Goal: Information Seeking & Learning: Learn about a topic

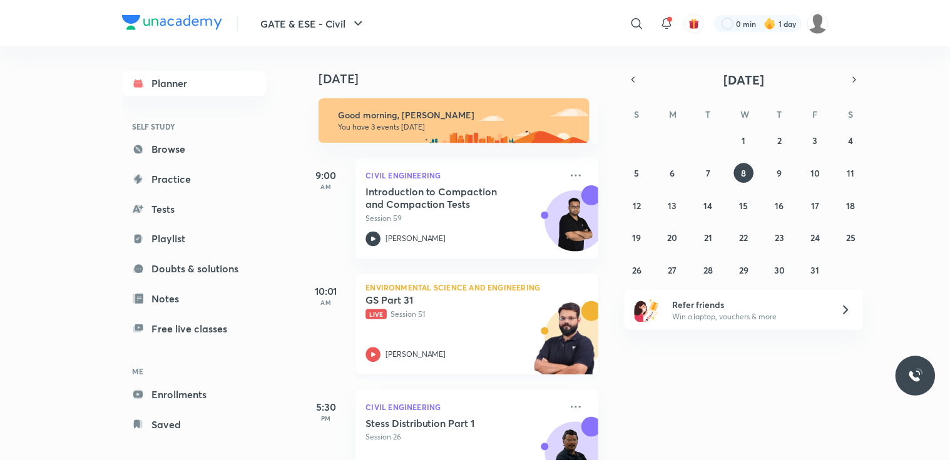
scroll to position [49, 0]
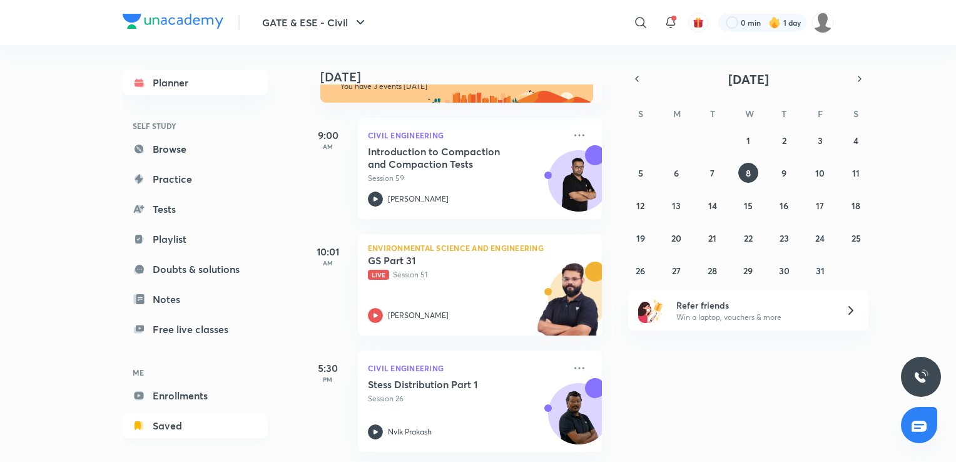
click at [173, 424] on link "Saved" at bounding box center [195, 425] width 145 height 25
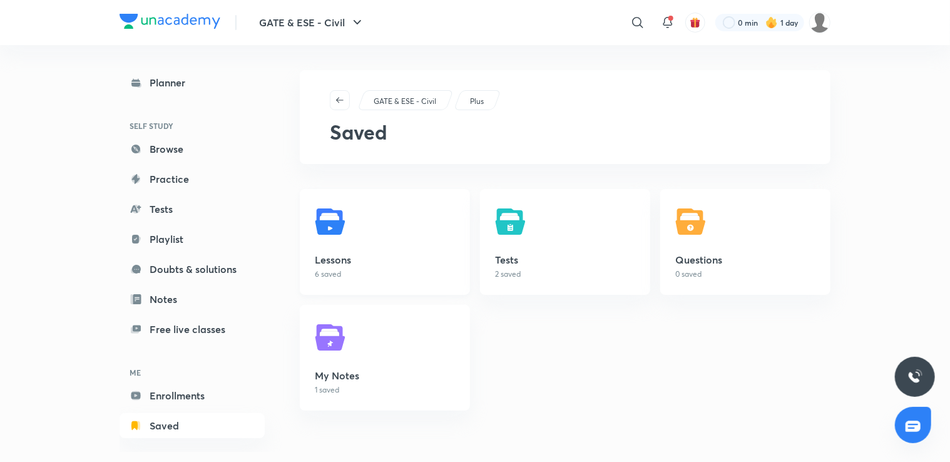
click at [335, 245] on link "Lessons 6 saved" at bounding box center [385, 242] width 170 height 106
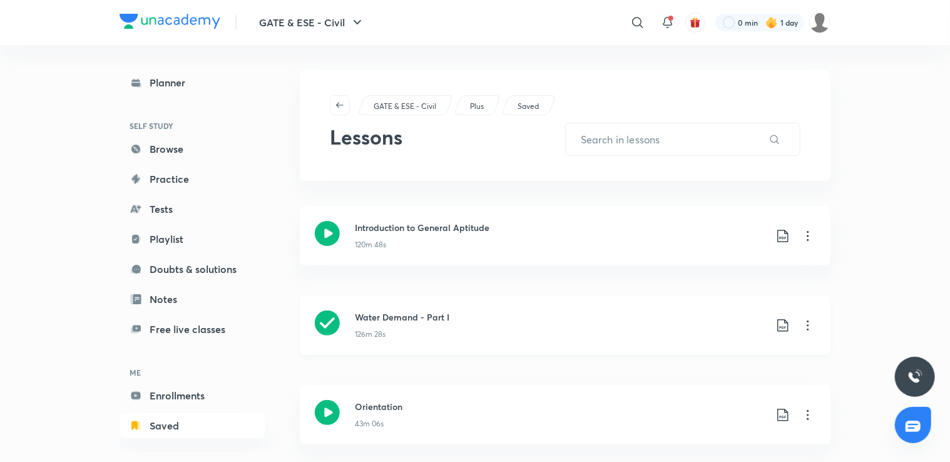
click at [808, 324] on icon at bounding box center [808, 325] width 2 height 10
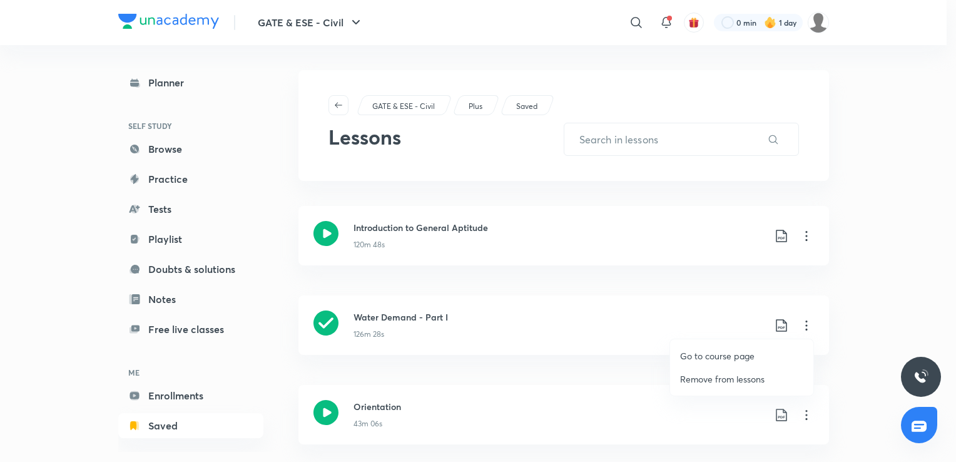
click at [703, 360] on p "Go to course page" at bounding box center [717, 355] width 74 height 13
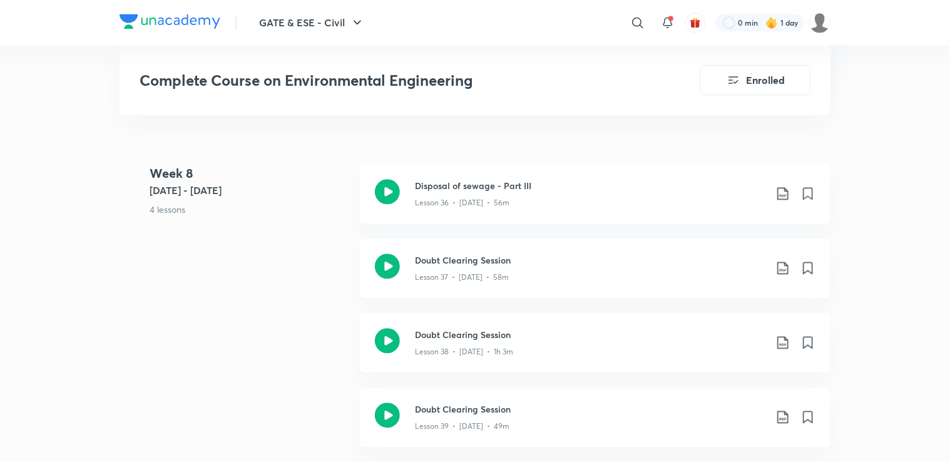
scroll to position [3779, 0]
click at [469, 215] on div "Disposal of sewage - Part III Lesson 36 • Mar 26 • 56m" at bounding box center [595, 195] width 471 height 59
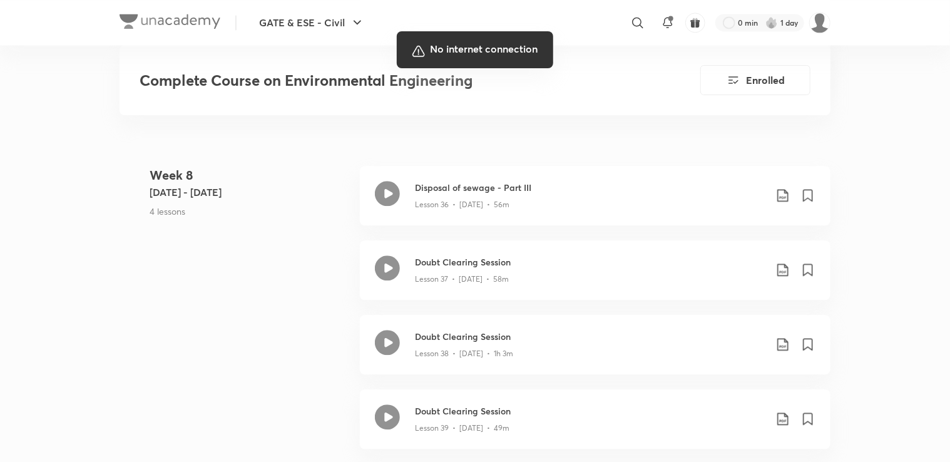
drag, startPoint x: 772, startPoint y: 461, endPoint x: 441, endPoint y: 154, distance: 452.1
click at [441, 154] on div at bounding box center [475, 231] width 950 height 462
click at [618, 262] on div at bounding box center [475, 231] width 950 height 462
click at [442, 48] on h5 "No internet connection" at bounding box center [475, 49] width 136 height 16
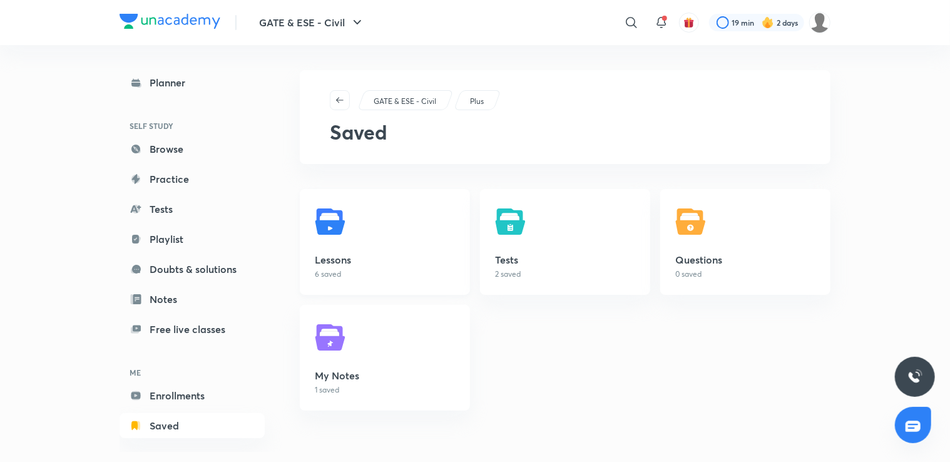
click at [375, 236] on link "Lessons 6 saved" at bounding box center [385, 242] width 170 height 106
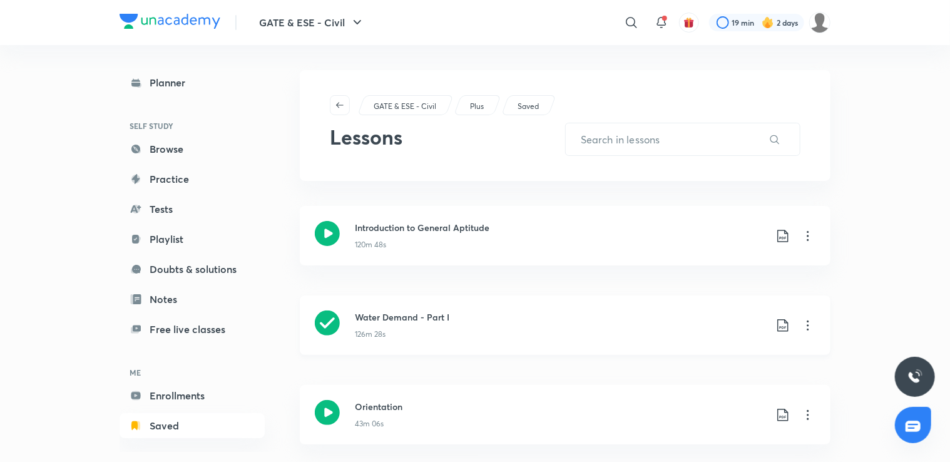
click at [805, 327] on icon at bounding box center [807, 325] width 15 height 15
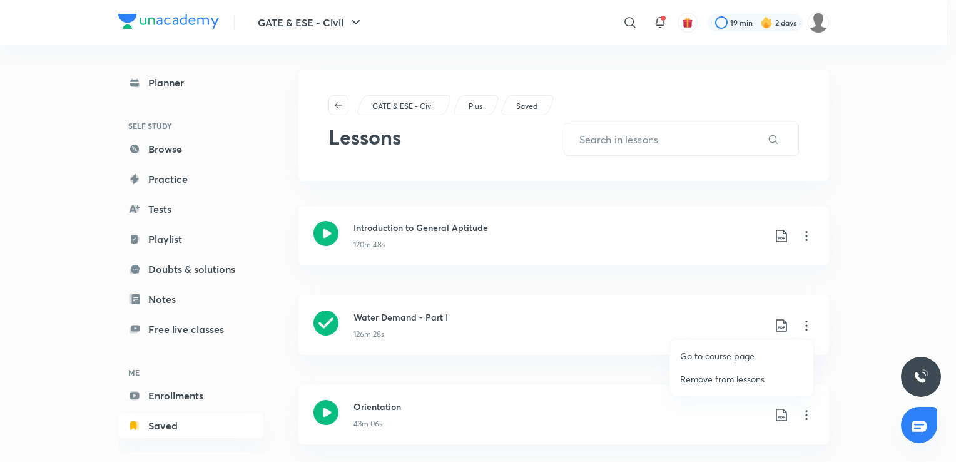
click at [700, 355] on p "Go to course page" at bounding box center [717, 355] width 74 height 13
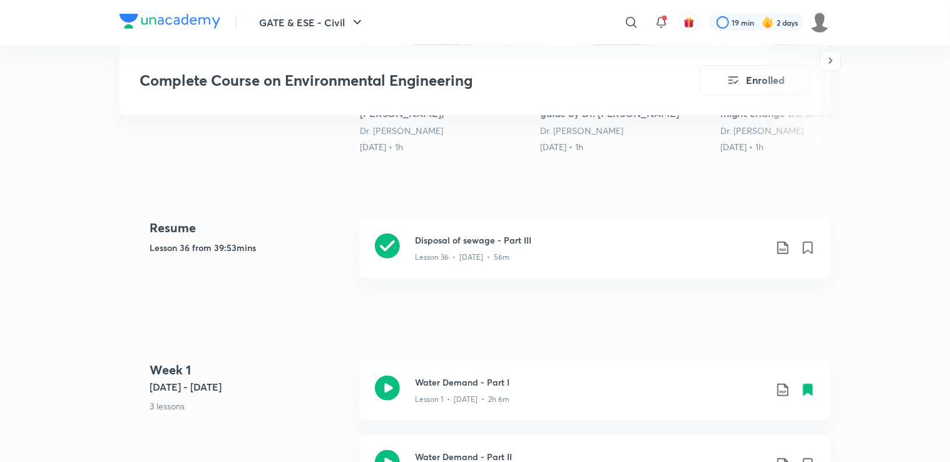
scroll to position [502, 0]
click at [628, 251] on div "Lesson 36 • Mar 26 • 56m" at bounding box center [590, 253] width 350 height 16
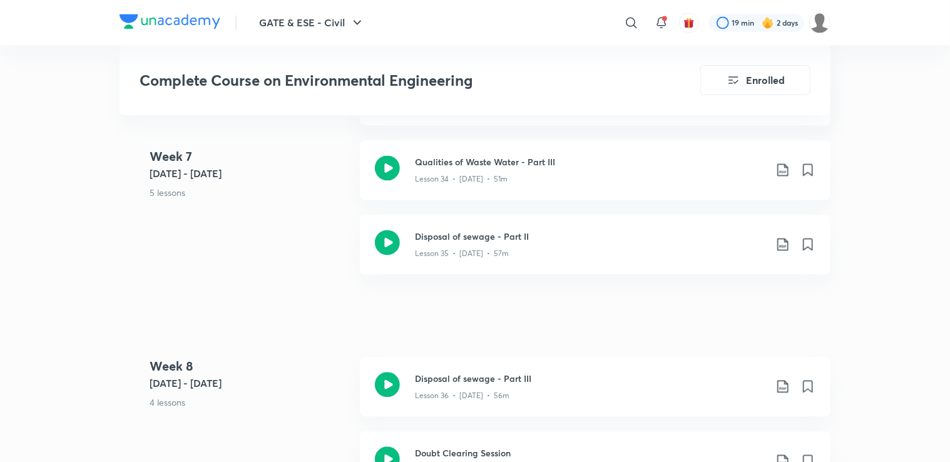
scroll to position [3595, 0]
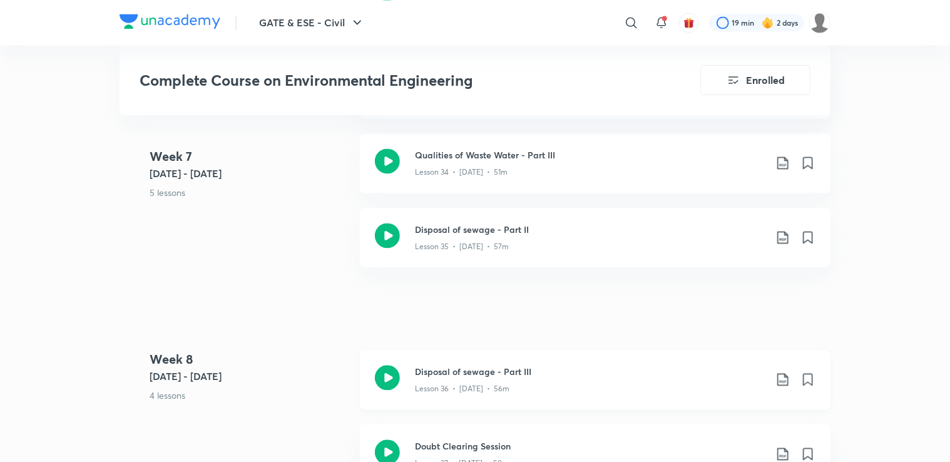
click at [471, 378] on div "Lesson 36 • Mar 26 • 56m" at bounding box center [590, 386] width 350 height 16
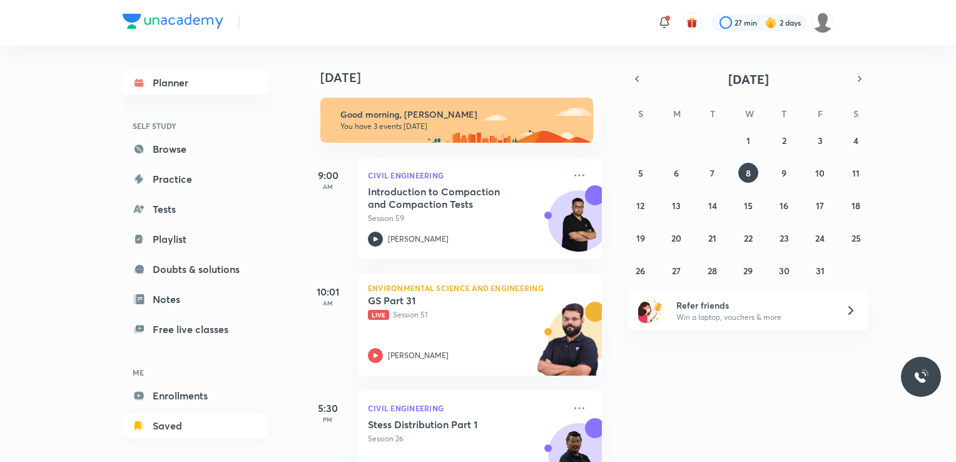
click at [169, 424] on link "Saved" at bounding box center [195, 425] width 145 height 25
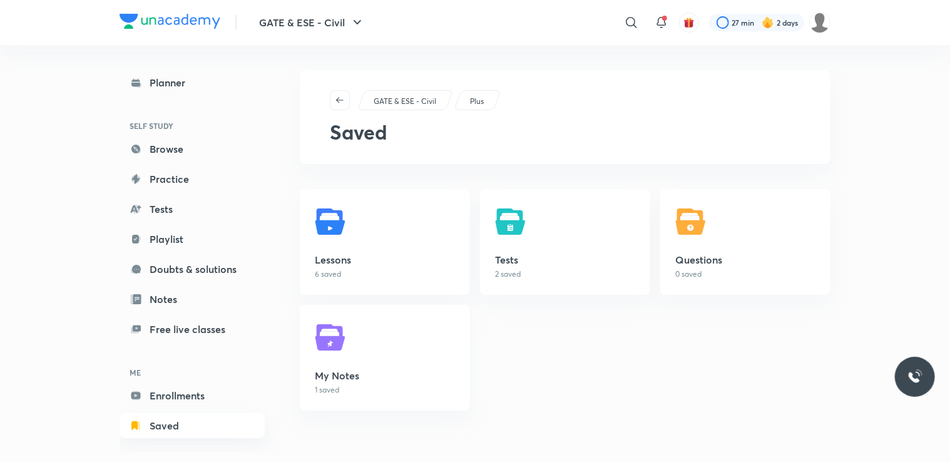
click at [169, 424] on link "Saved" at bounding box center [192, 425] width 145 height 25
click at [379, 257] on h5 "Lessons" at bounding box center [385, 259] width 140 height 15
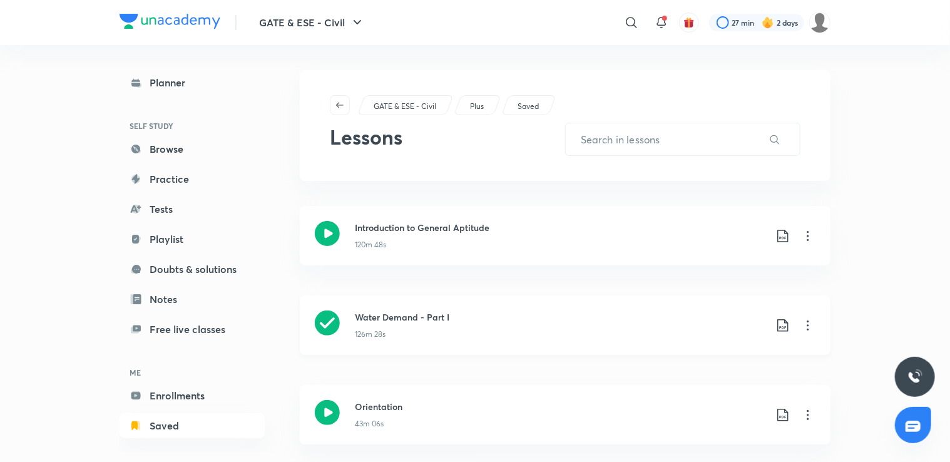
click at [805, 325] on icon at bounding box center [807, 325] width 15 height 15
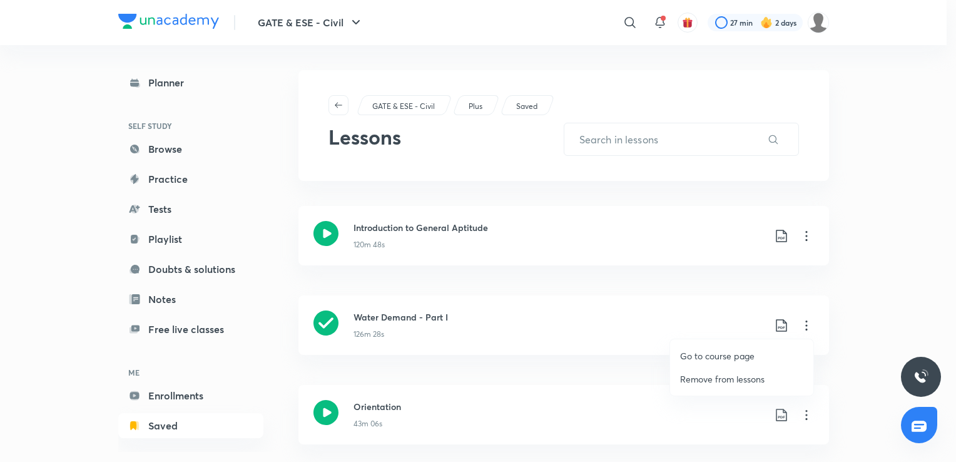
click at [718, 346] on li "Go to course page" at bounding box center [741, 355] width 143 height 23
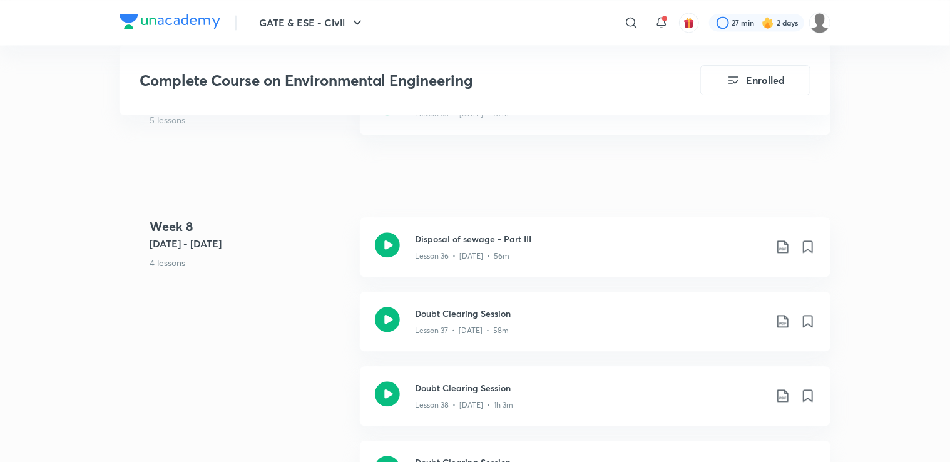
scroll to position [3729, 0]
click at [521, 337] on div "Doubt Clearing Session Lesson 37 • Mar 27 • 58m" at bounding box center [595, 319] width 471 height 59
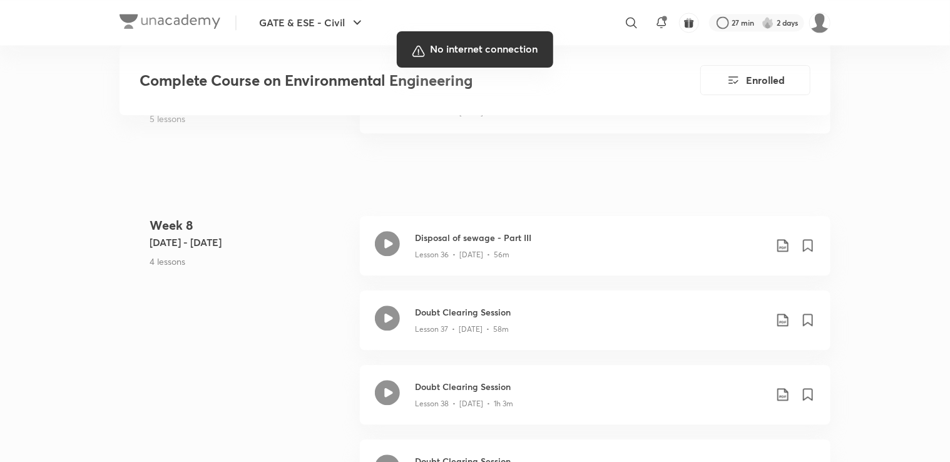
click at [395, 207] on div at bounding box center [475, 231] width 950 height 462
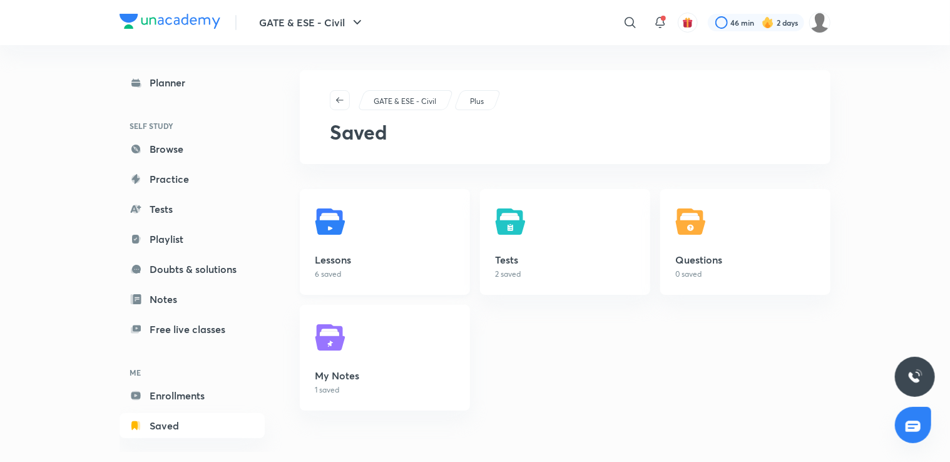
click at [369, 227] on link "Lessons 6 saved" at bounding box center [385, 242] width 170 height 106
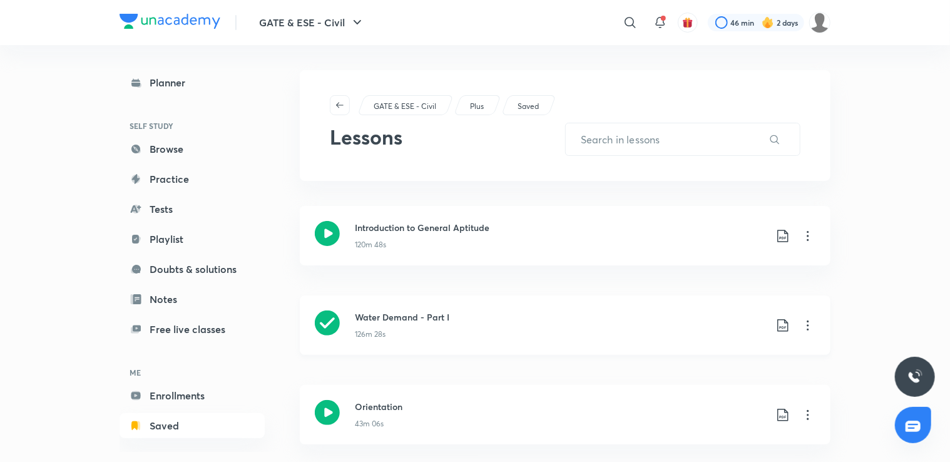
click at [806, 325] on icon at bounding box center [807, 325] width 15 height 15
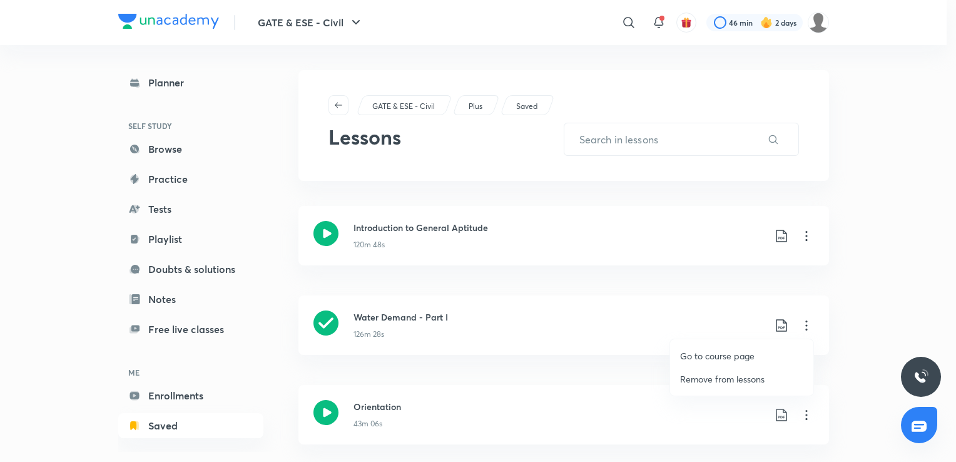
click at [721, 358] on p "Go to course page" at bounding box center [717, 355] width 74 height 13
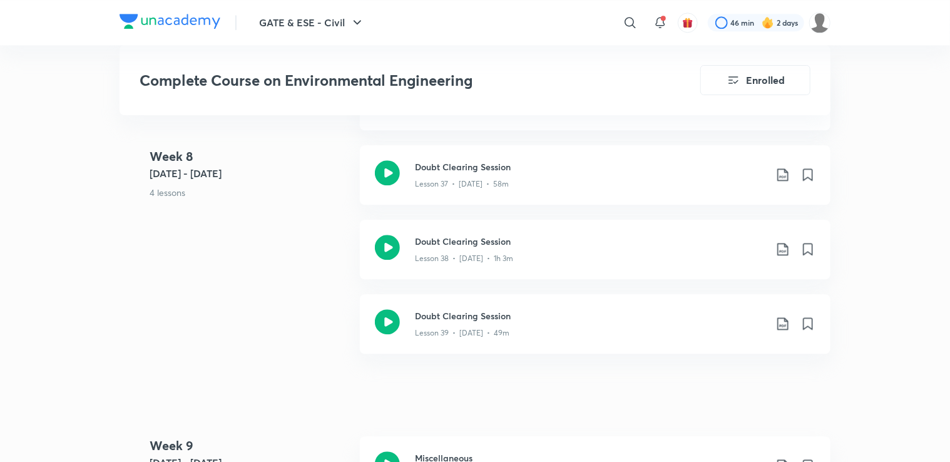
scroll to position [3873, 0]
click at [478, 168] on h3 "Doubt Clearing Session" at bounding box center [590, 167] width 350 height 13
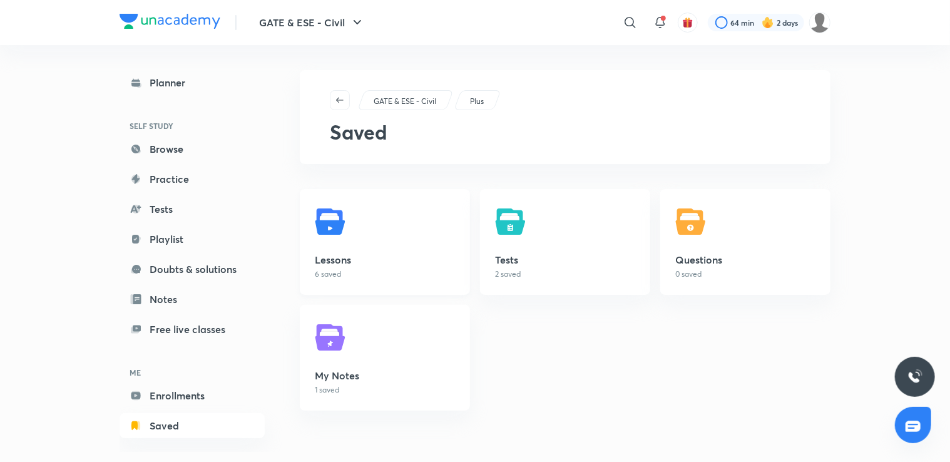
click at [365, 243] on link "Lessons 6 saved" at bounding box center [385, 242] width 170 height 106
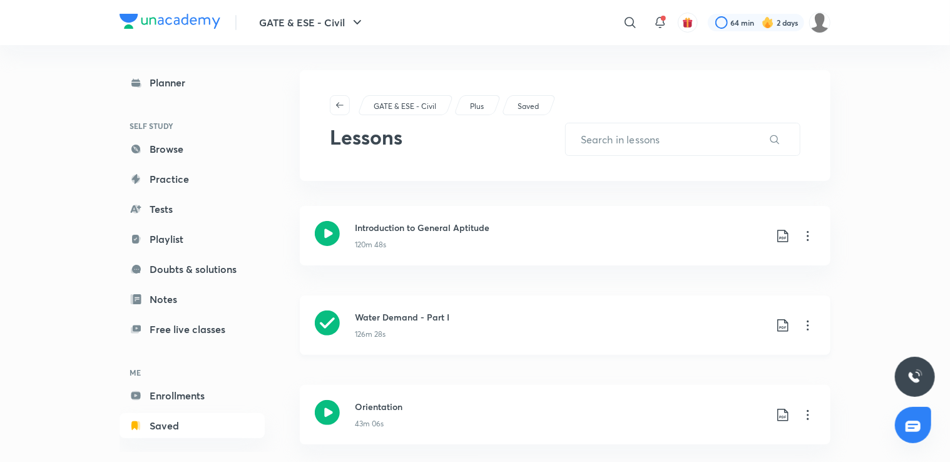
click at [808, 324] on icon at bounding box center [807, 325] width 15 height 15
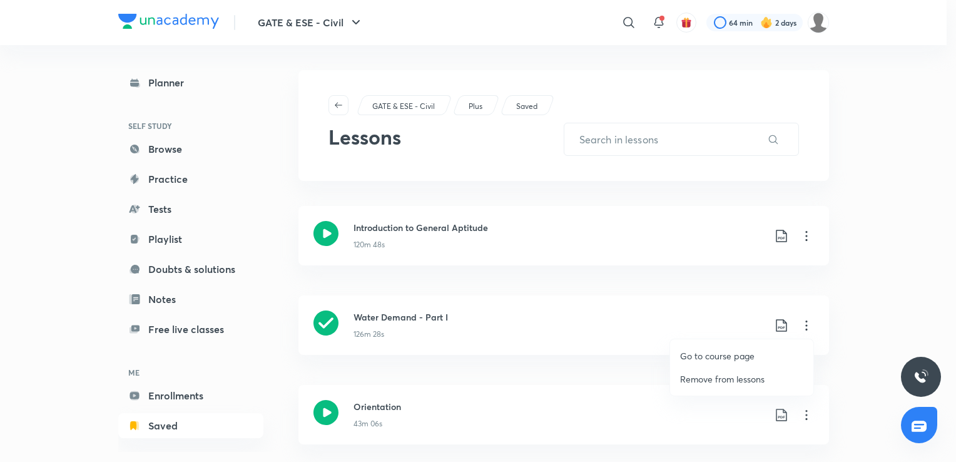
click at [736, 357] on p "Go to course page" at bounding box center [717, 355] width 74 height 13
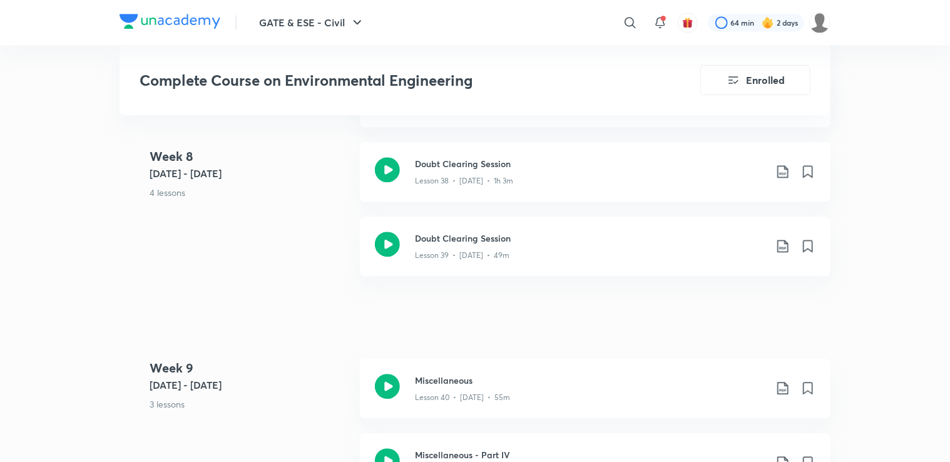
scroll to position [3955, 0]
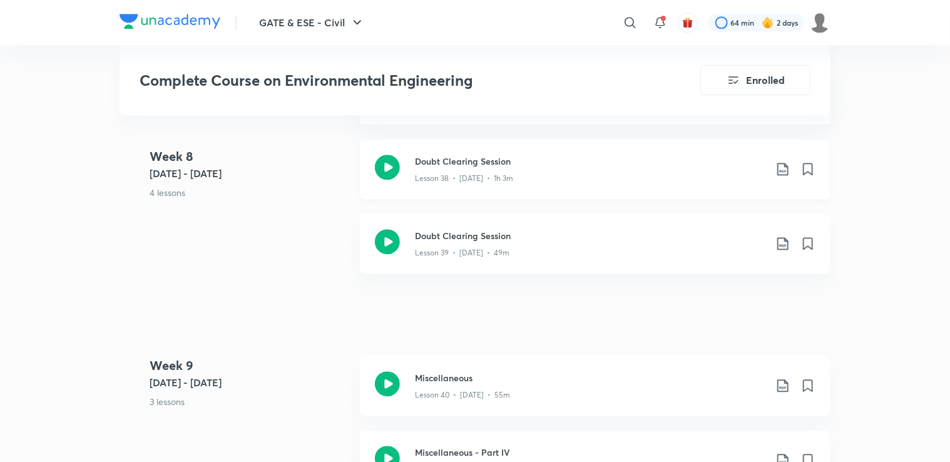
click at [505, 161] on h3 "Doubt Clearing Session" at bounding box center [590, 161] width 350 height 13
